Goal: Task Accomplishment & Management: Manage account settings

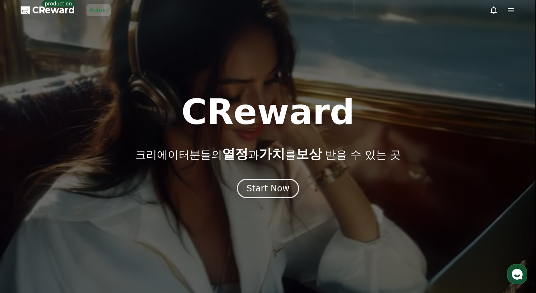
click at [95, 8] on link "Admin" at bounding box center [98, 10] width 24 height 12
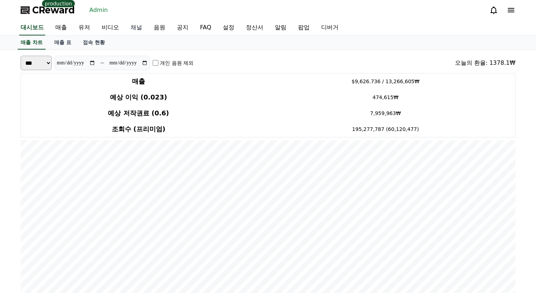
click at [139, 27] on link "채널" at bounding box center [136, 27] width 23 height 15
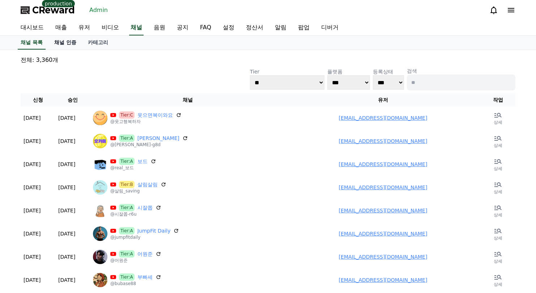
click at [60, 45] on link "채널 인증" at bounding box center [65, 43] width 34 height 14
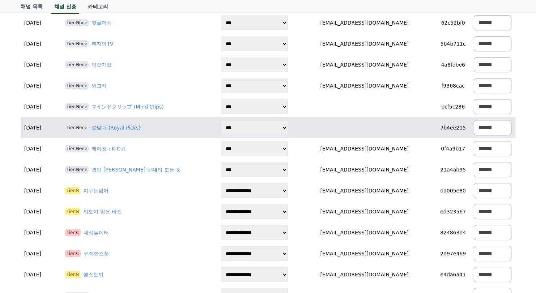
scroll to position [831, 0]
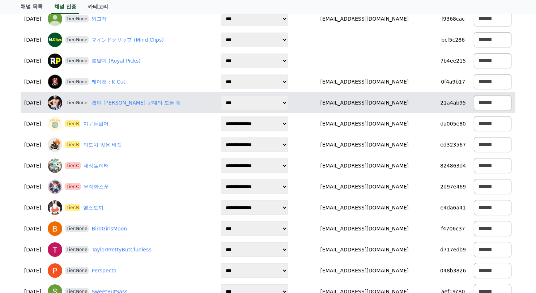
click at [142, 107] on div "Tier:None 캡틴 [PERSON_NAME]-군대의 모든 것" at bounding box center [131, 102] width 166 height 14
click at [142, 106] on link "캡틴 [PERSON_NAME]-군대의 모든 것" at bounding box center [135, 103] width 89 height 8
